Goal: Navigation & Orientation: Understand site structure

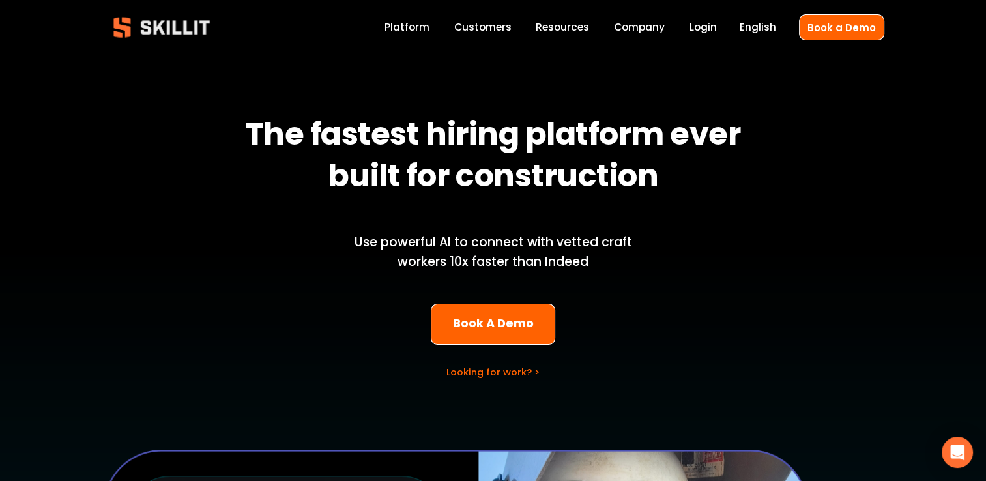
click at [483, 26] on link "Customers" at bounding box center [481, 28] width 57 height 18
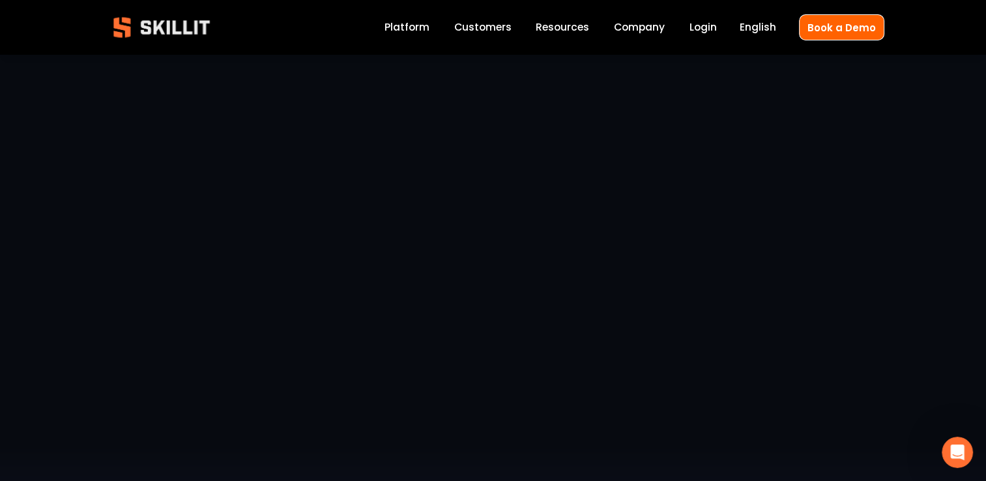
click at [399, 27] on link "Platform" at bounding box center [406, 28] width 45 height 18
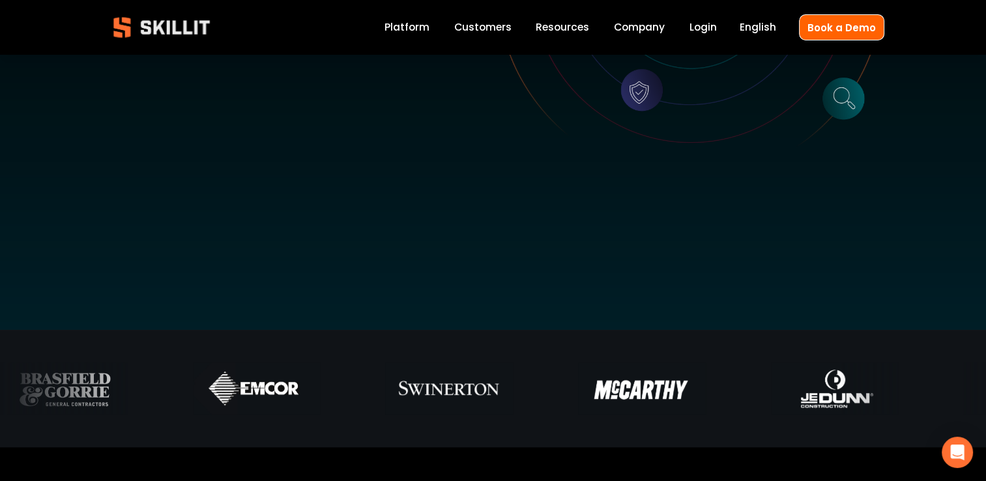
scroll to position [386, 0]
